Goal: Find specific page/section: Find specific page/section

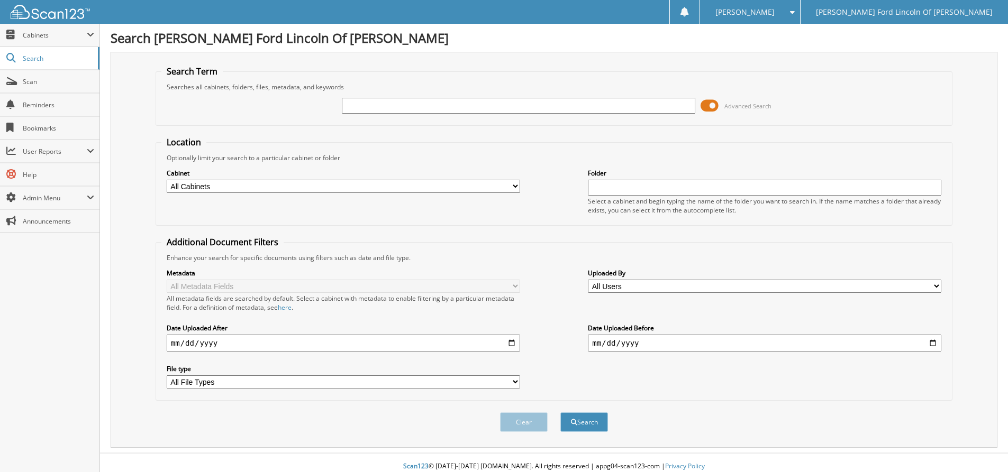
click at [373, 108] on input "text" at bounding box center [518, 106] width 353 height 16
type input "1090FS"
click at [560, 413] on button "Search" at bounding box center [584, 423] width 48 height 20
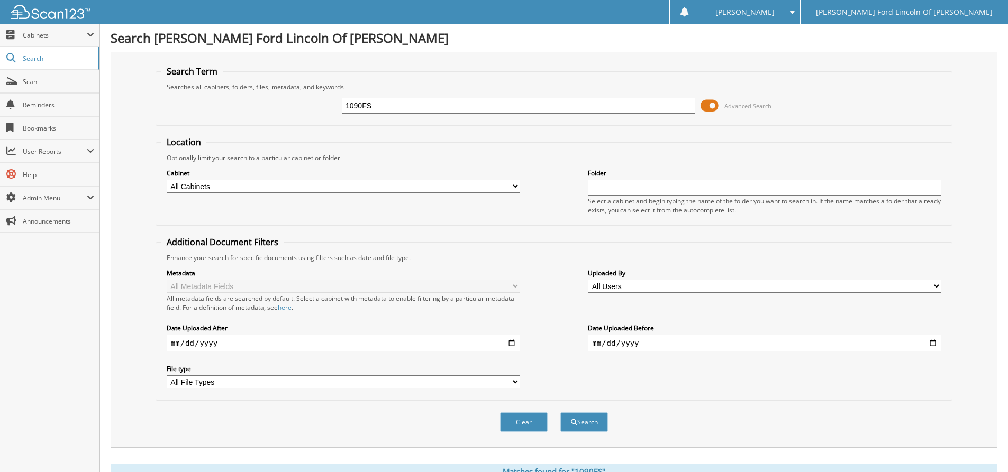
click at [246, 185] on select "All Cabinets CAR DEALS PARTS SERVICE RO Needs Filing" at bounding box center [343, 186] width 353 height 13
select select "28686"
click at [167, 180] on select "All Cabinets CAR DEALS PARTS SERVICE RO Needs Filing" at bounding box center [343, 186] width 353 height 13
click at [590, 420] on button "Search" at bounding box center [584, 423] width 48 height 20
click at [37, 34] on span "Cabinets" at bounding box center [55, 35] width 64 height 9
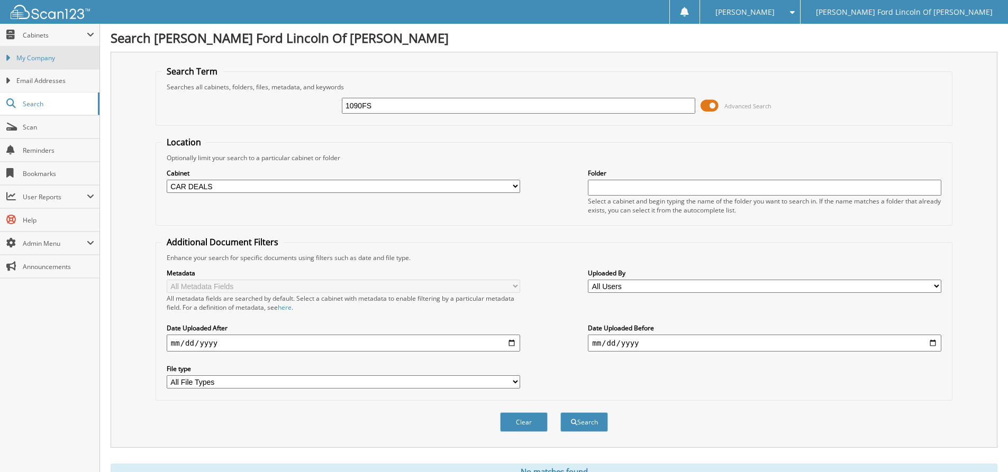
click at [40, 58] on span "My Company" at bounding box center [55, 58] width 78 height 10
